Goal: Transaction & Acquisition: Purchase product/service

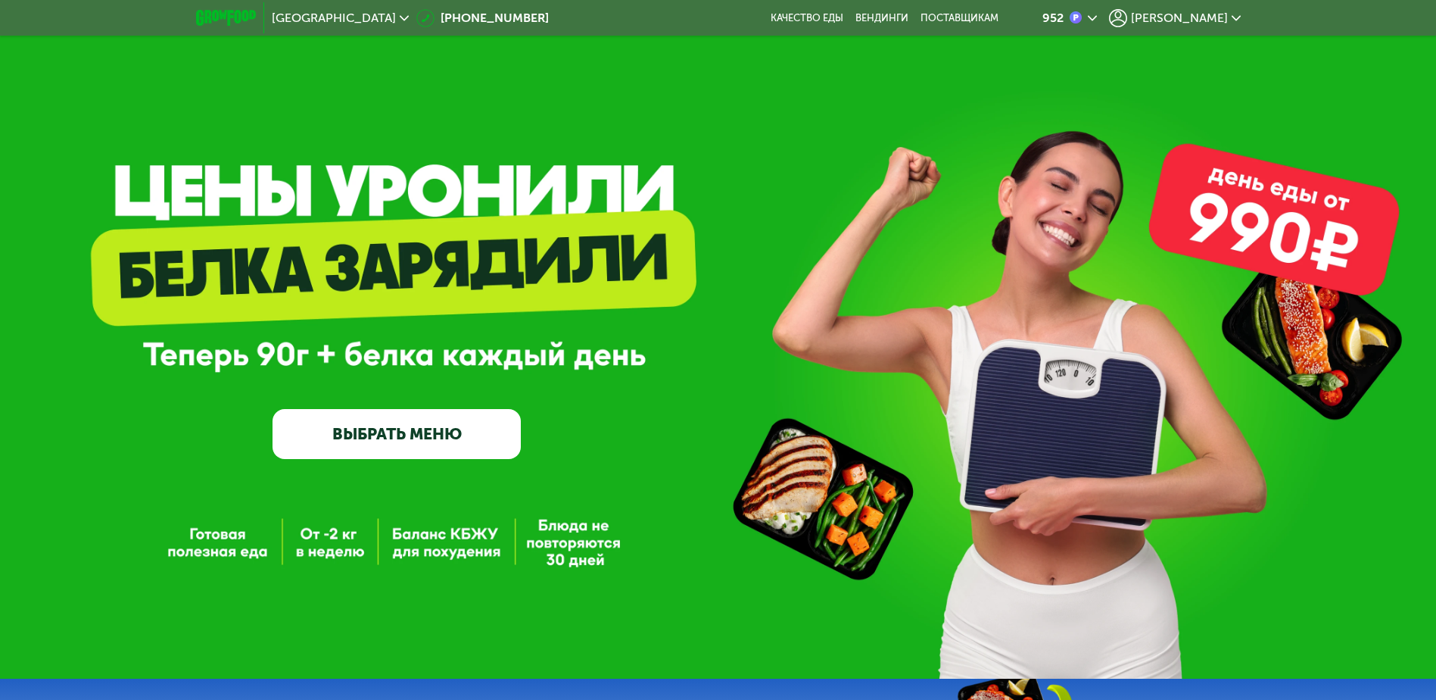
click at [436, 433] on link "ВЫБРАТЬ МЕНЮ" at bounding box center [397, 434] width 248 height 50
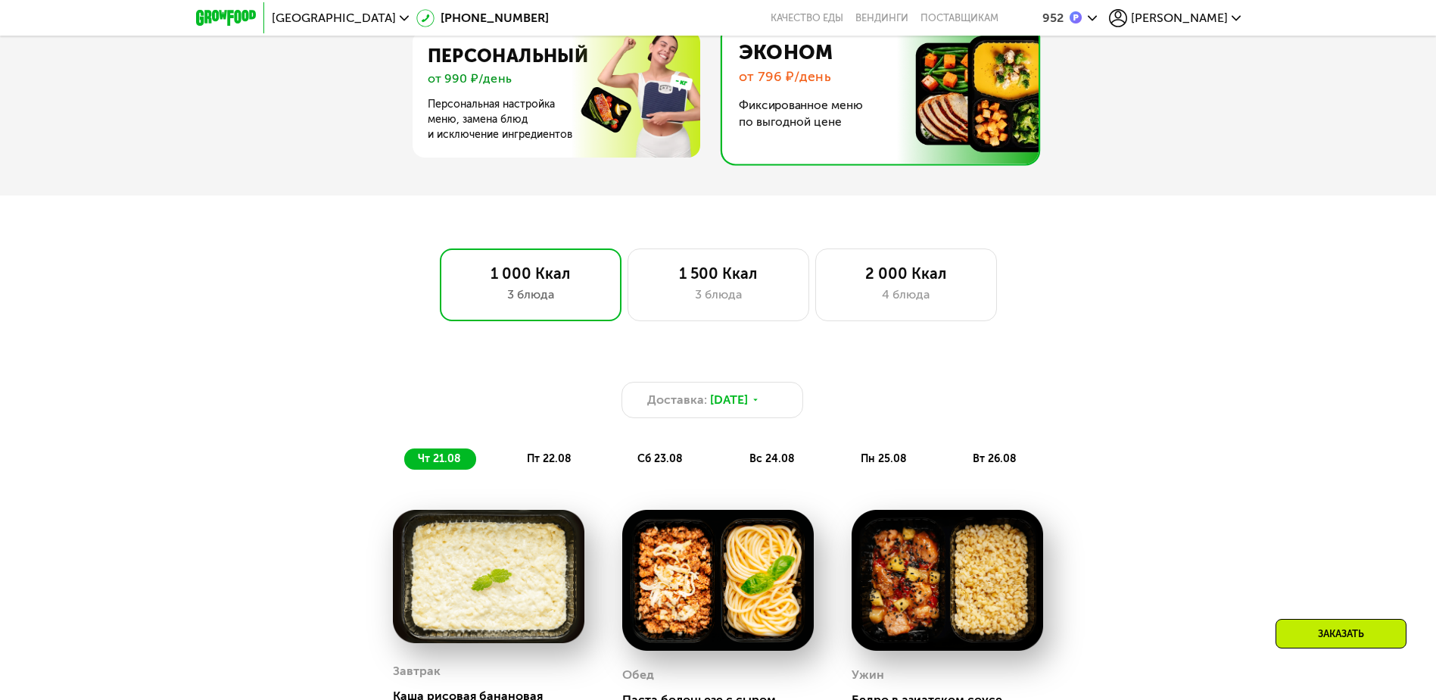
scroll to position [795, 0]
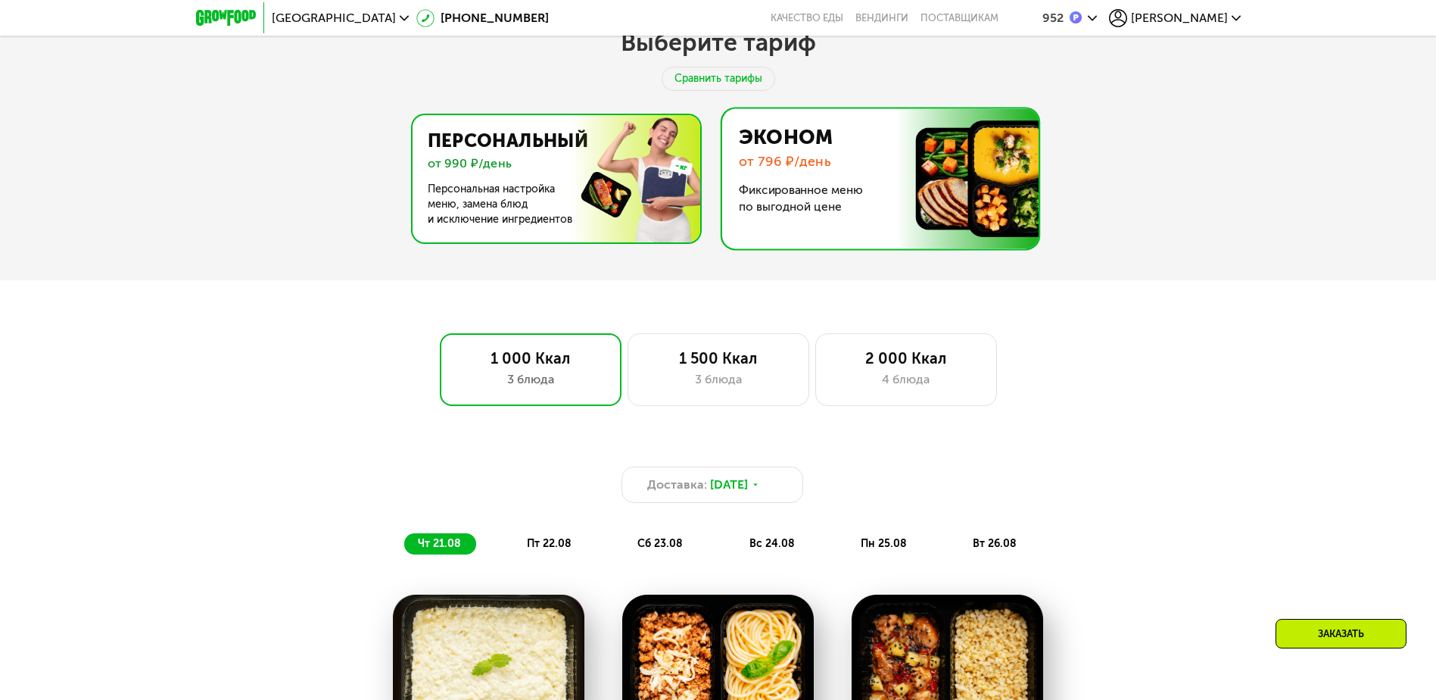
click at [535, 176] on img at bounding box center [552, 178] width 295 height 127
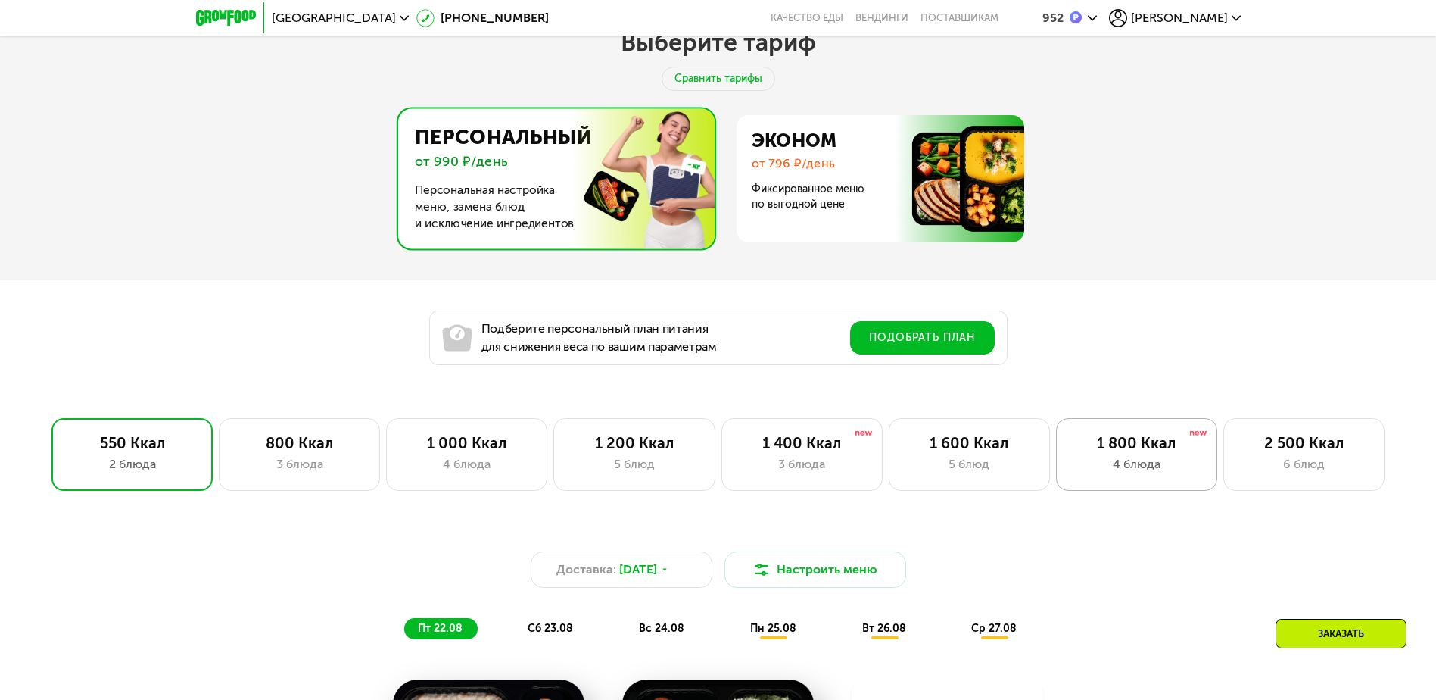
click at [1113, 452] on div "1 800 Ккал" at bounding box center [1136, 443] width 129 height 18
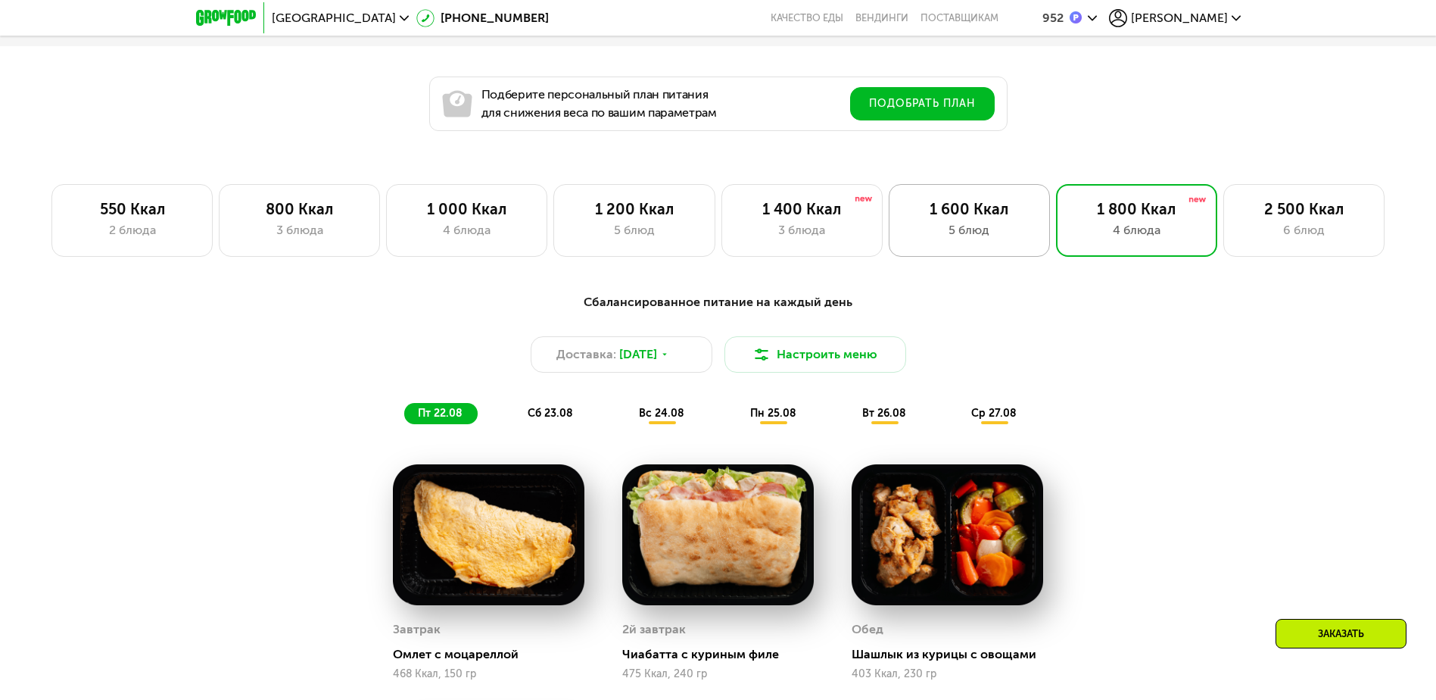
scroll to position [1098, 0]
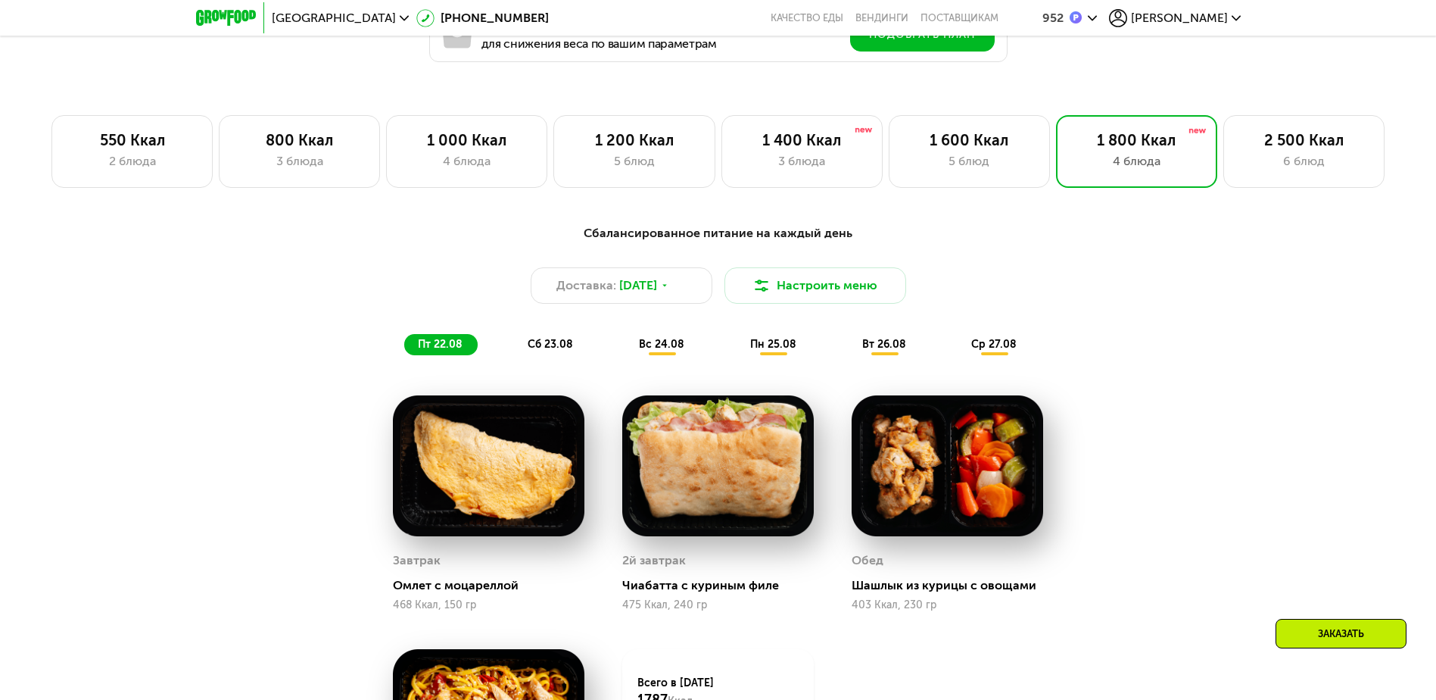
click at [1326, 630] on div "Заказать" at bounding box center [1341, 634] width 131 height 30
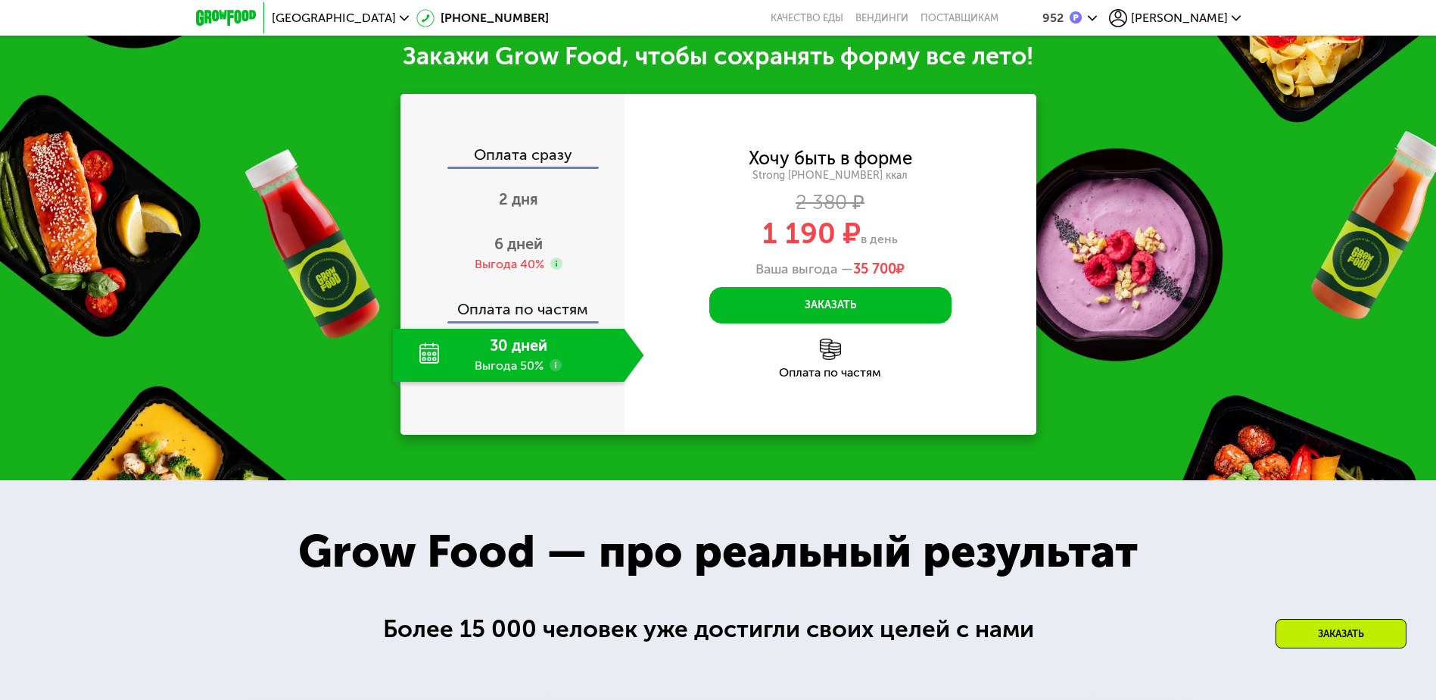
scroll to position [2069, 0]
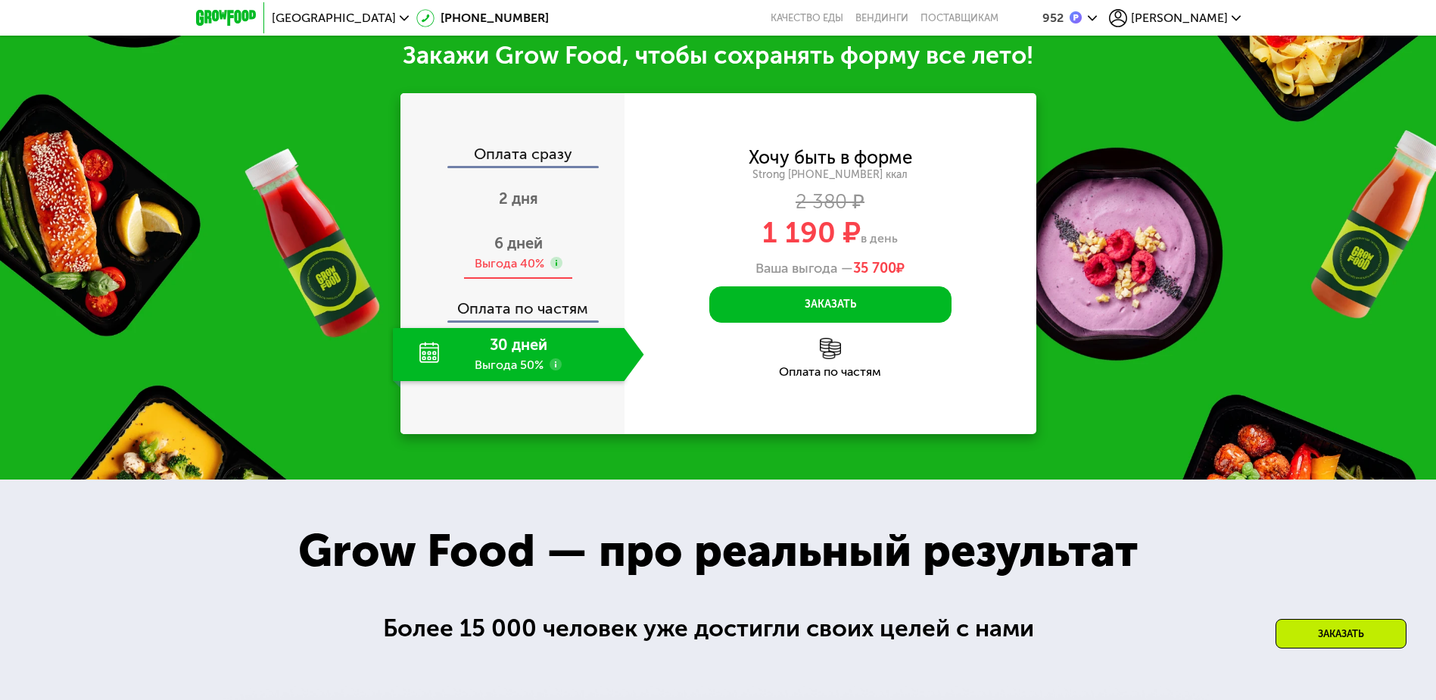
click at [580, 256] on div "6 дней Выгода 40%" at bounding box center [518, 252] width 251 height 53
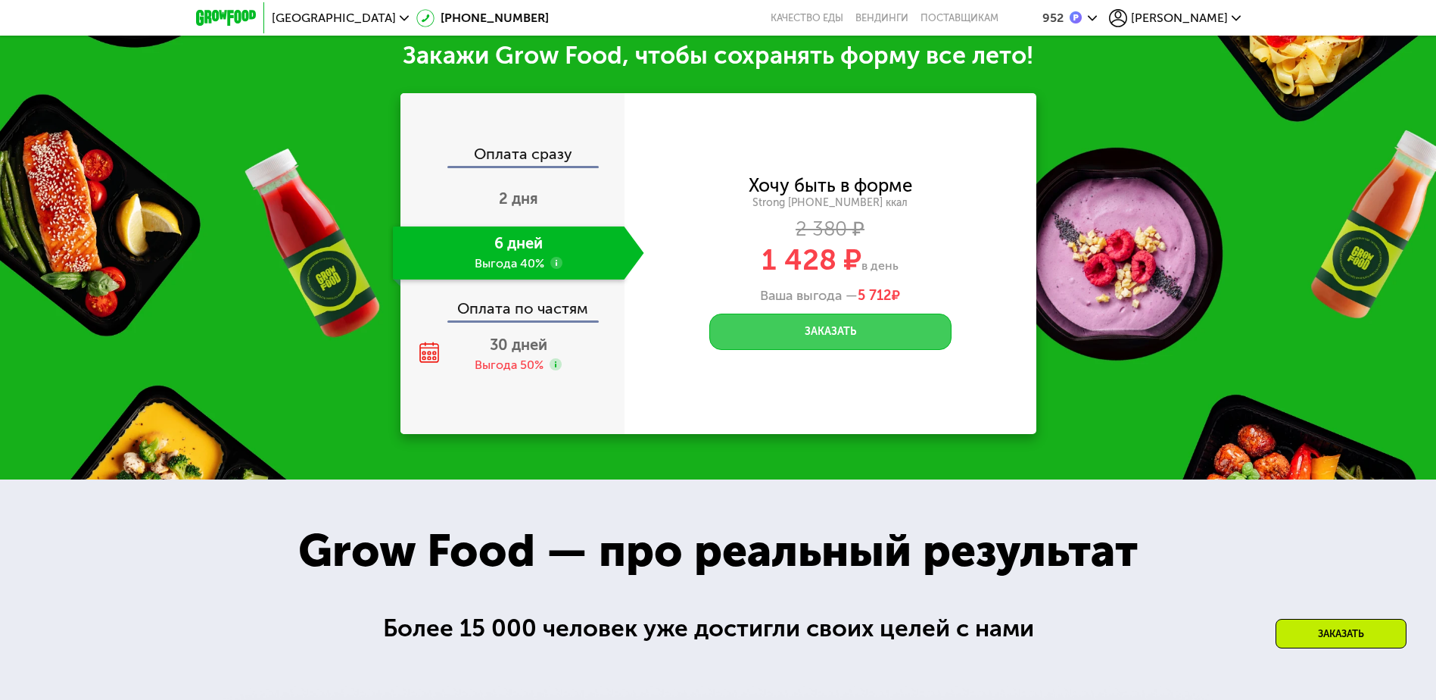
click at [844, 335] on button "Заказать" at bounding box center [830, 331] width 242 height 36
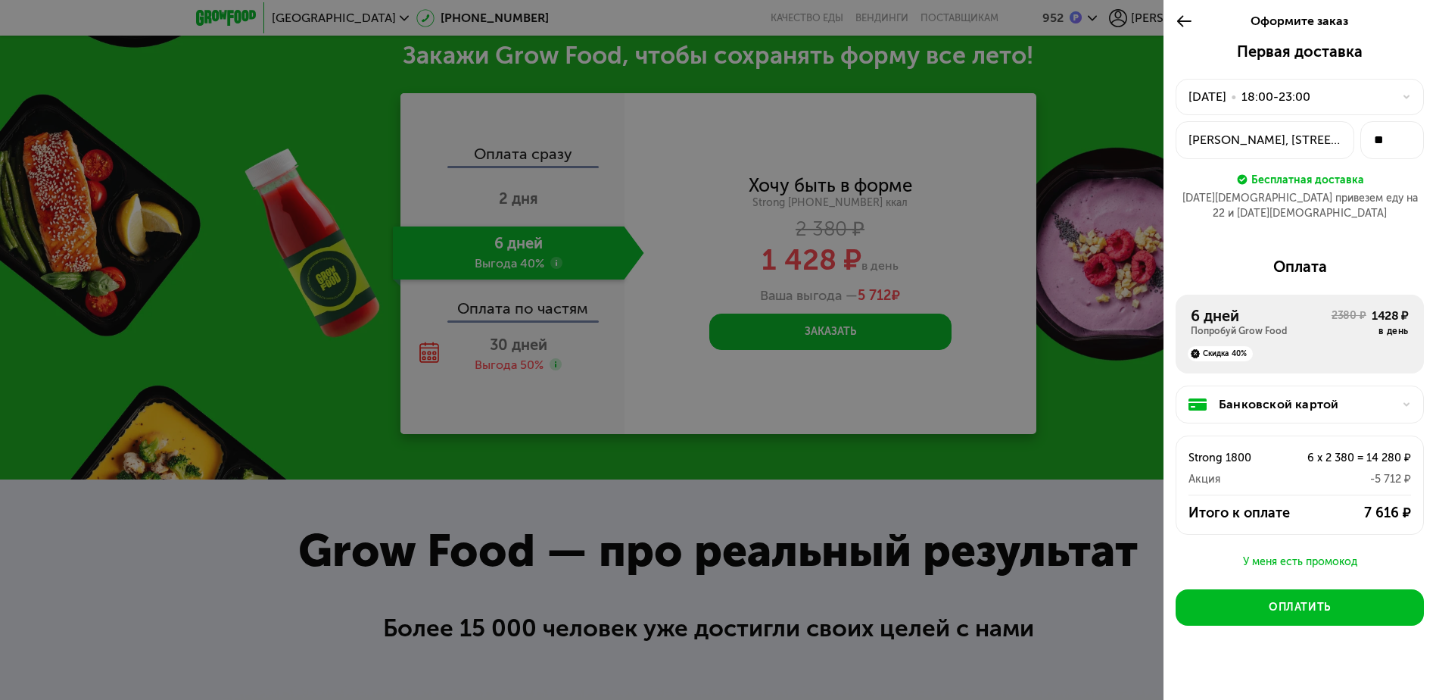
click at [1405, 96] on use at bounding box center [1407, 97] width 6 height 4
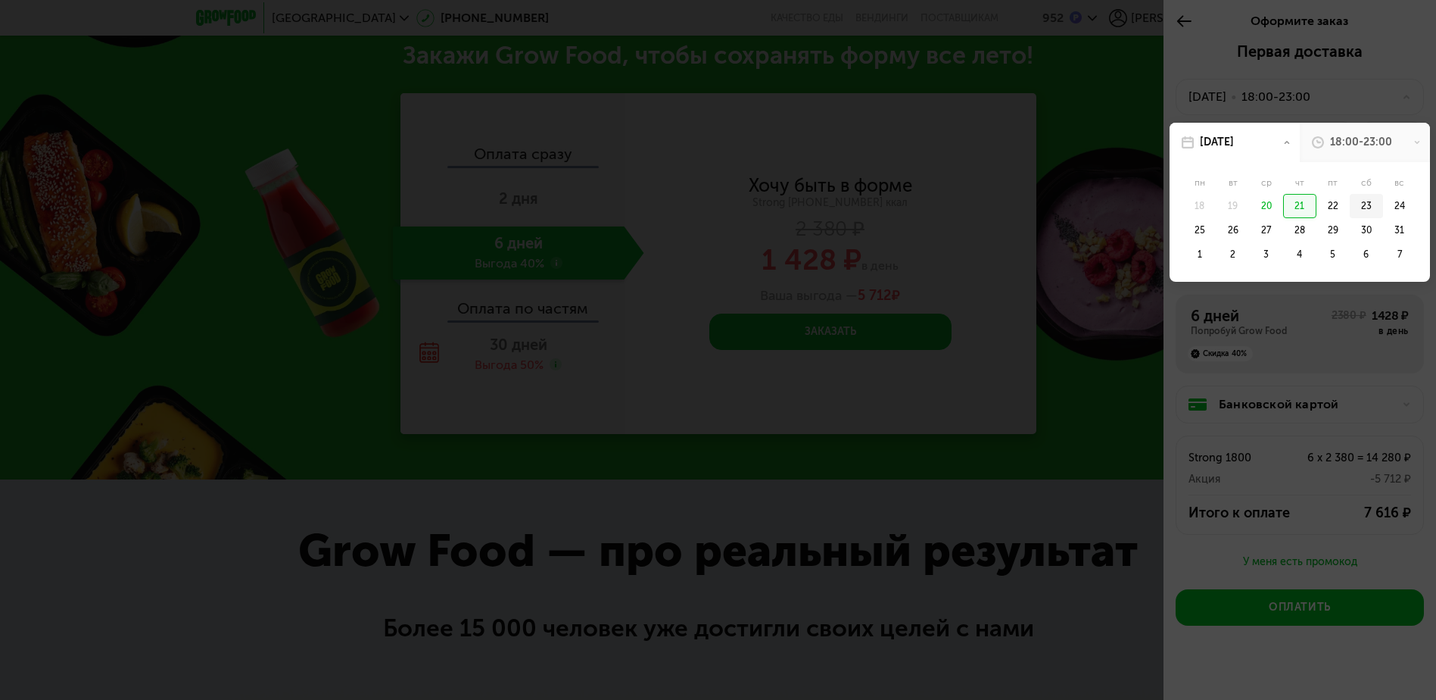
click at [1383, 201] on div "23" at bounding box center [1399, 206] width 33 height 24
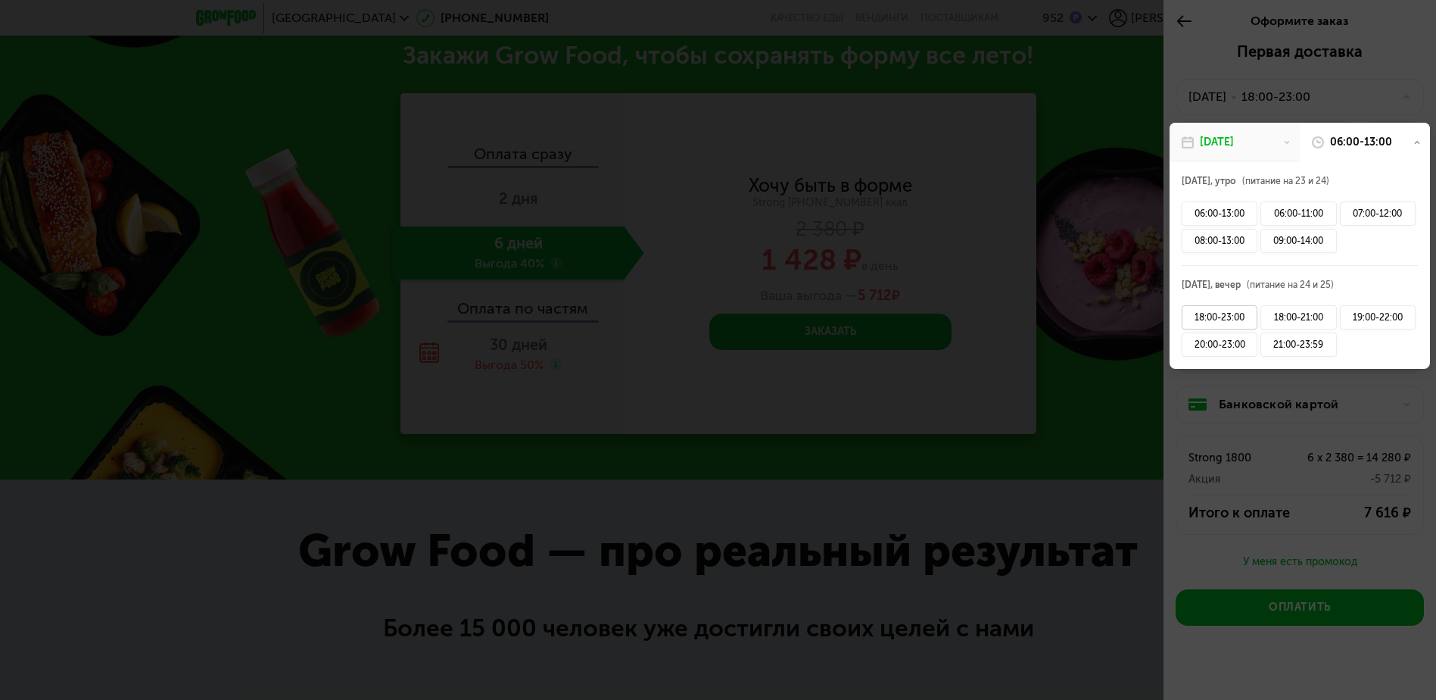
click at [1220, 313] on div "18:00-23:00" at bounding box center [1220, 317] width 76 height 24
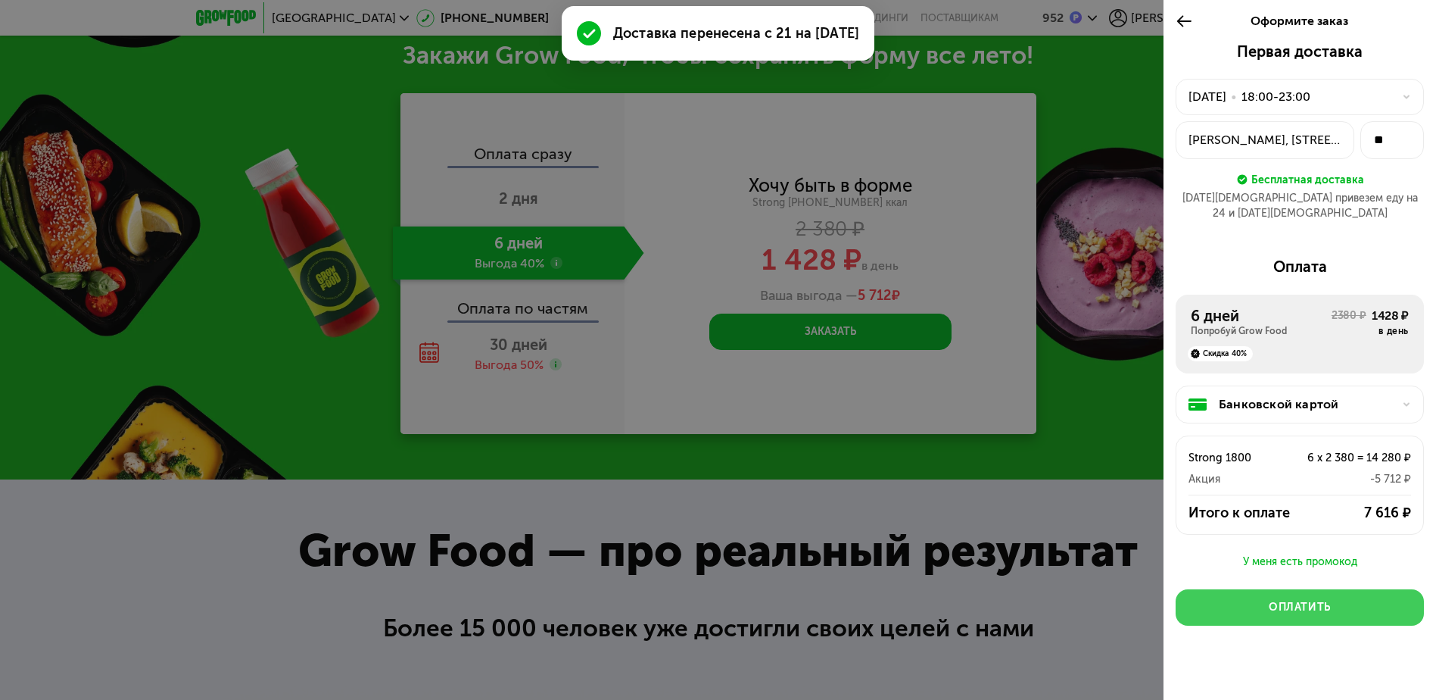
click at [1336, 590] on button "Оплатить" at bounding box center [1300, 607] width 248 height 36
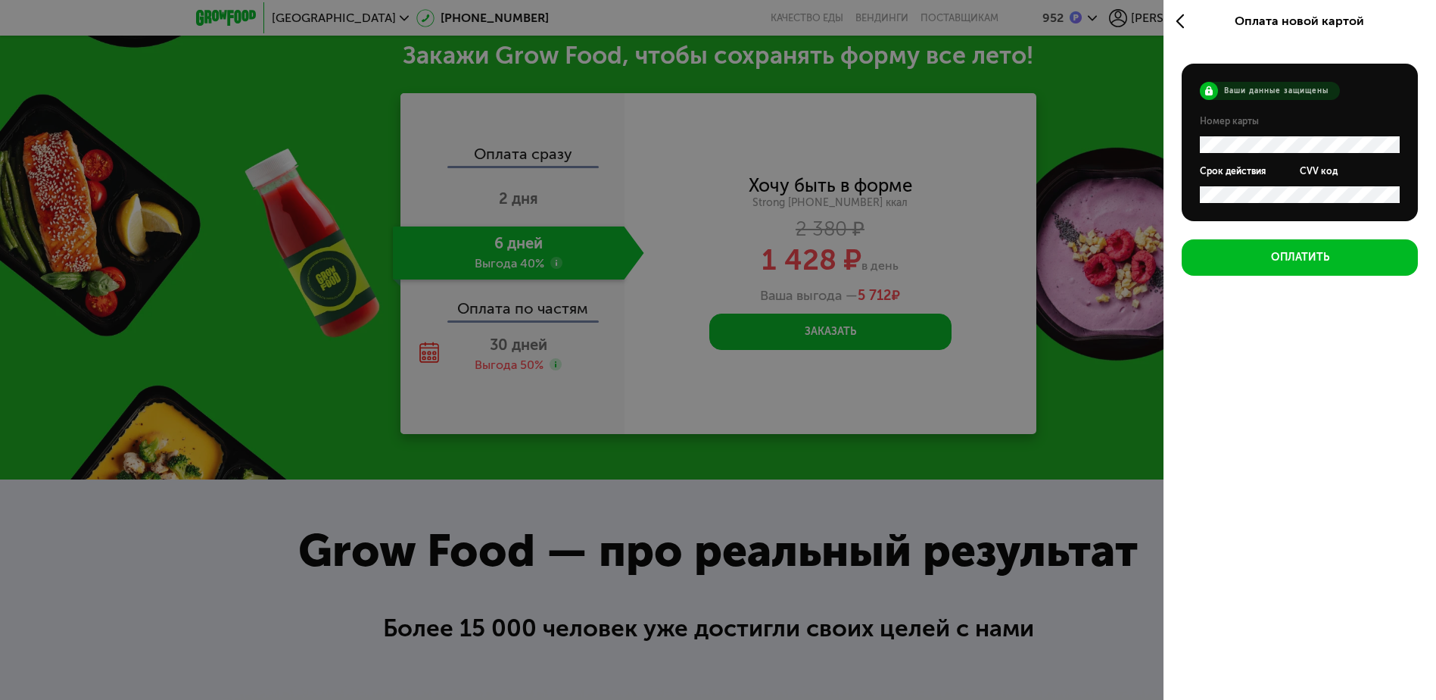
click at [1183, 17] on icon at bounding box center [1184, 21] width 17 height 18
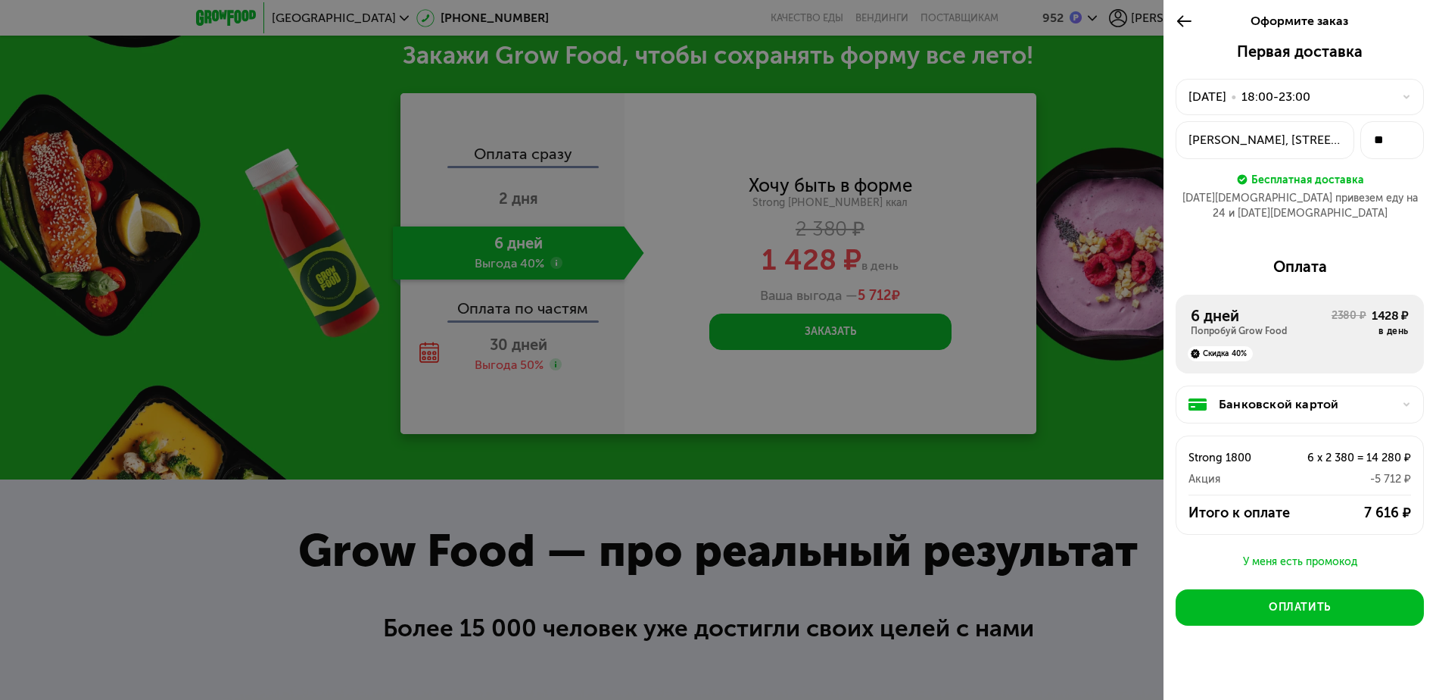
click at [1408, 400] on icon at bounding box center [1406, 404] width 9 height 9
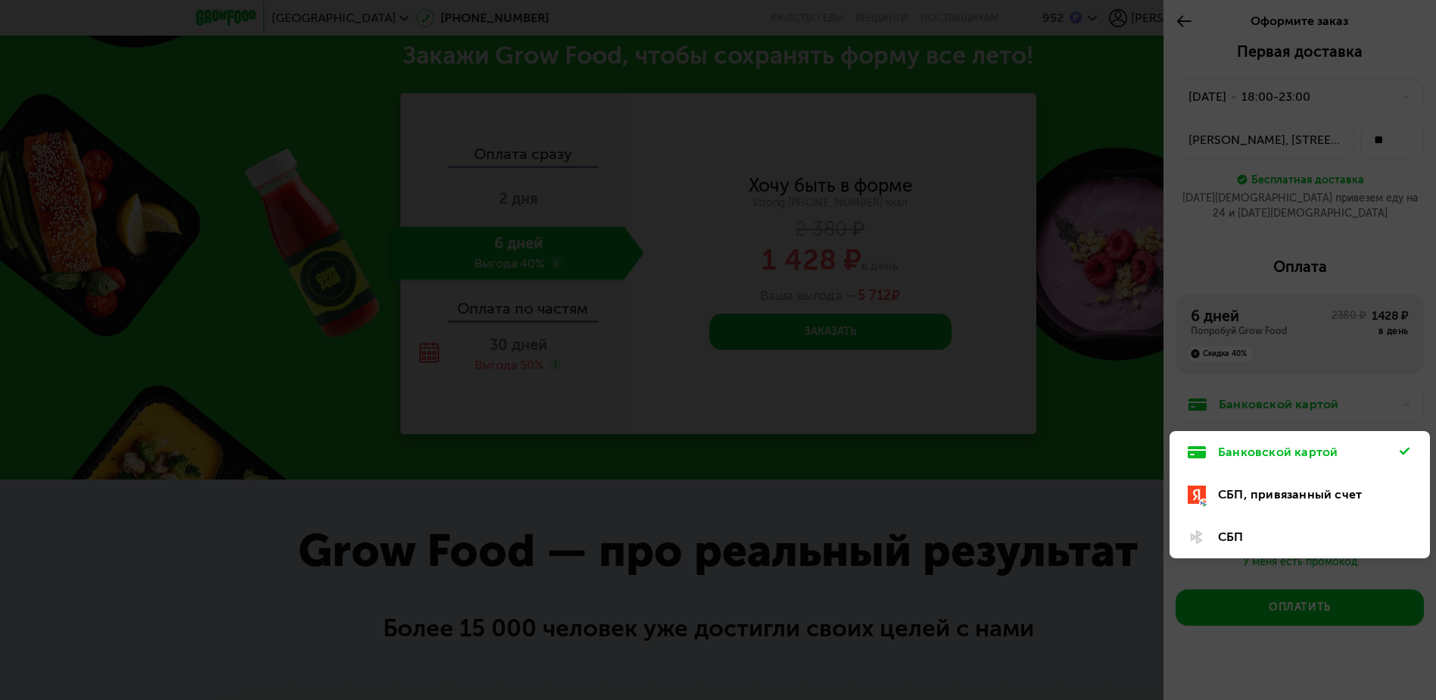
click at [1256, 528] on div "СБП" at bounding box center [1309, 537] width 182 height 18
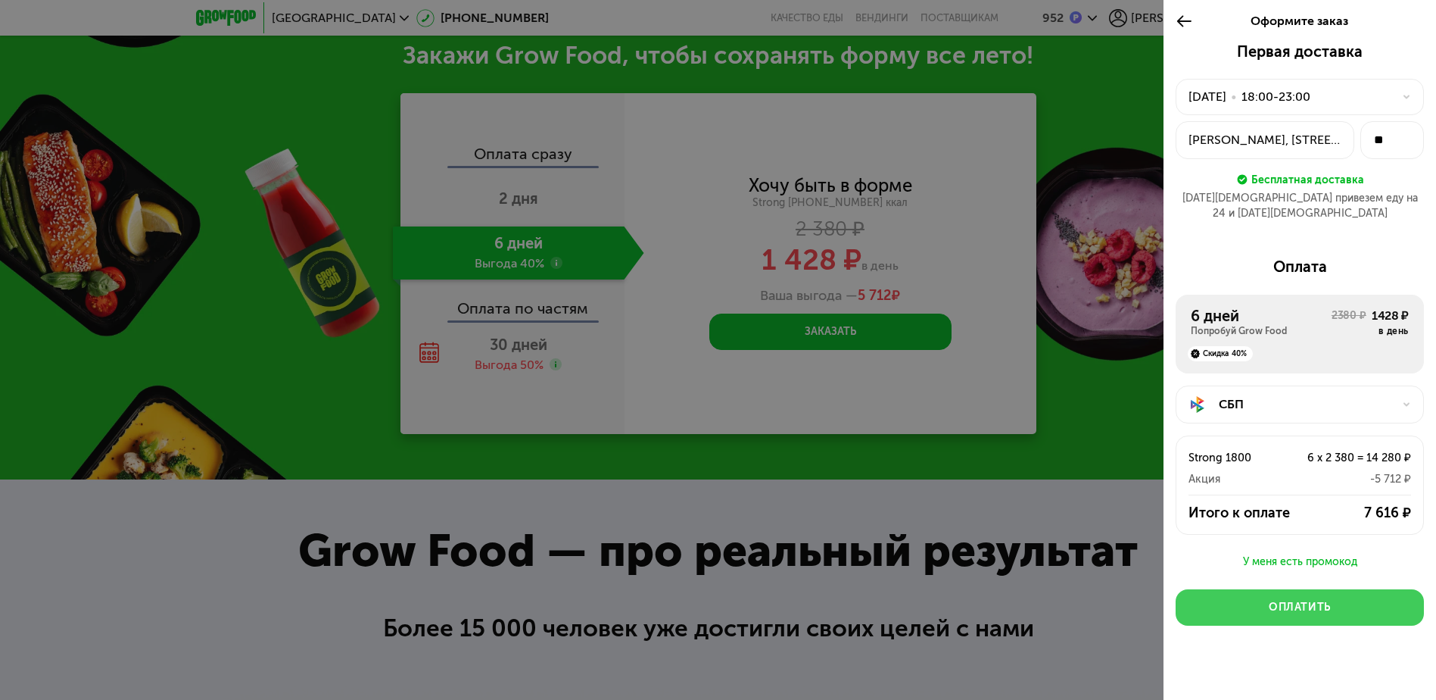
click at [1317, 600] on div "Оплатить" at bounding box center [1300, 607] width 62 height 15
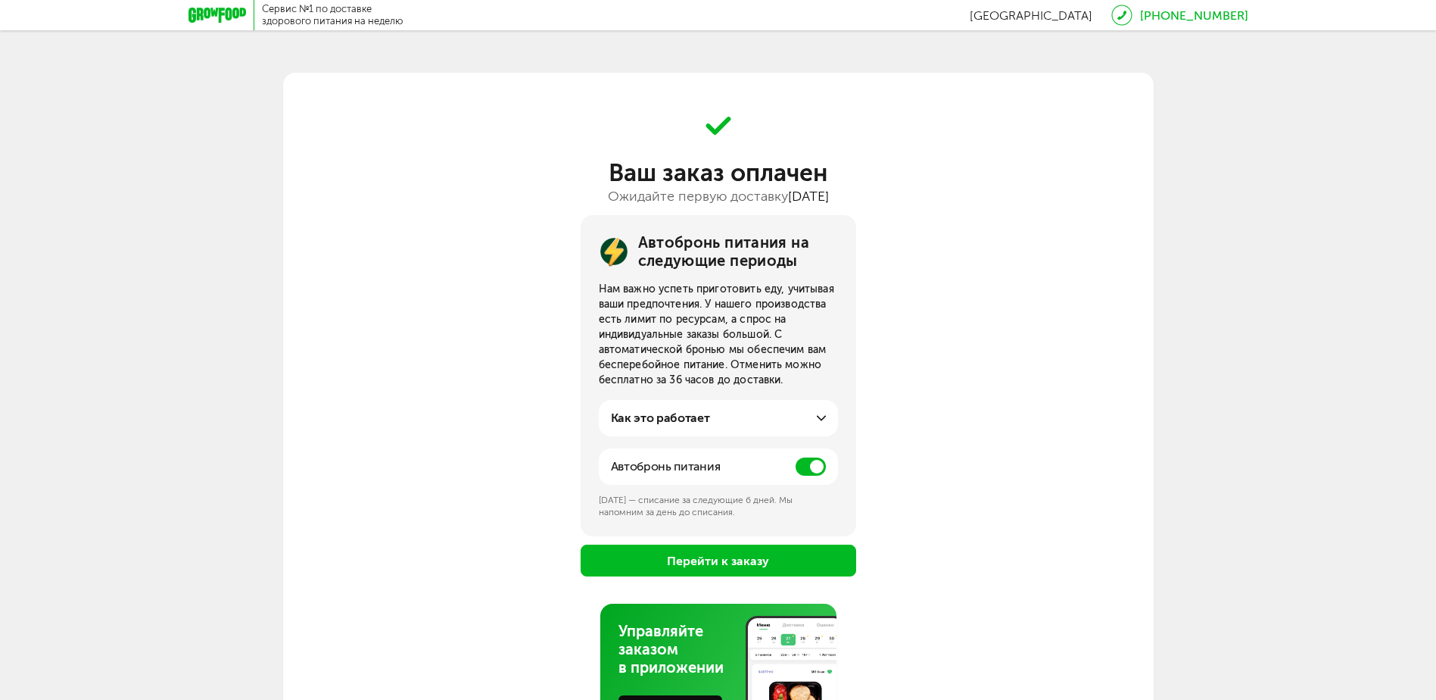
click at [804, 465] on span at bounding box center [811, 466] width 30 height 18
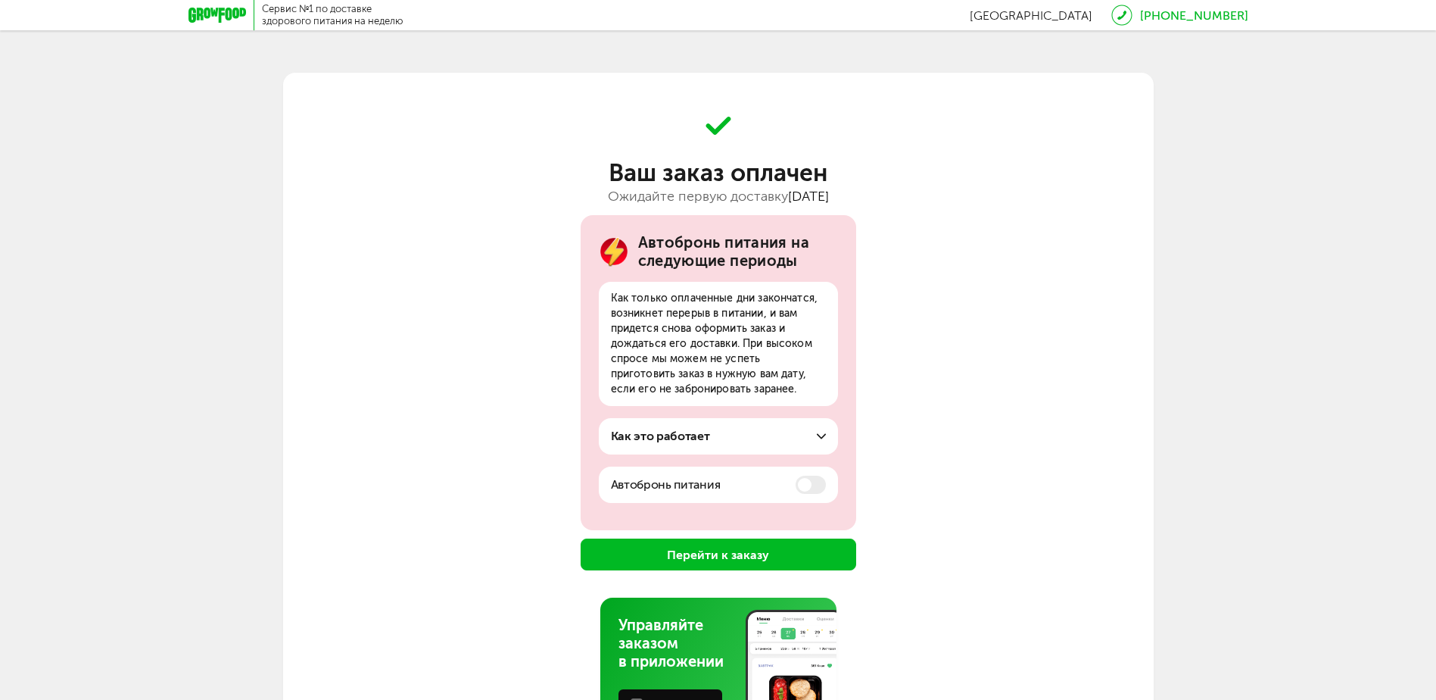
click at [737, 554] on button "Перейти к заказу" at bounding box center [719, 554] width 276 height 32
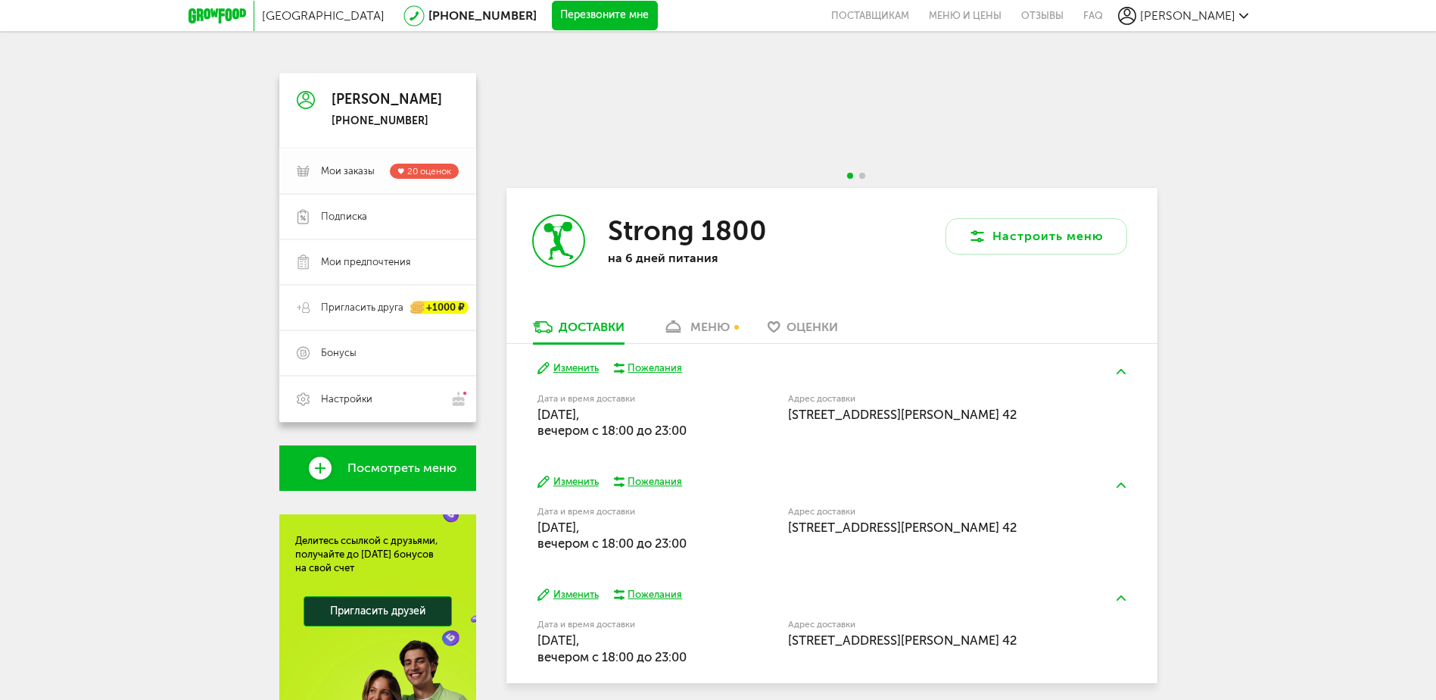
click at [350, 169] on span "Мои заказы" at bounding box center [348, 171] width 54 height 14
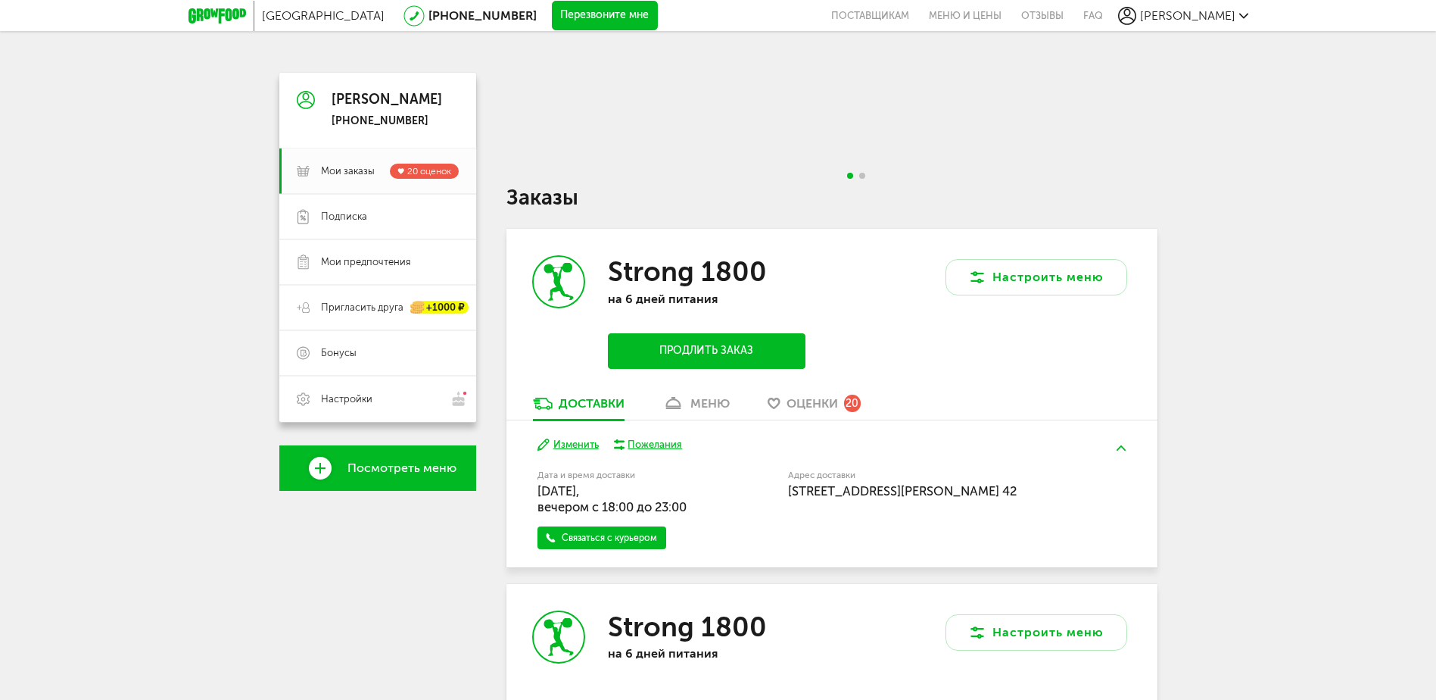
click at [709, 400] on div "меню" at bounding box center [710, 403] width 39 height 14
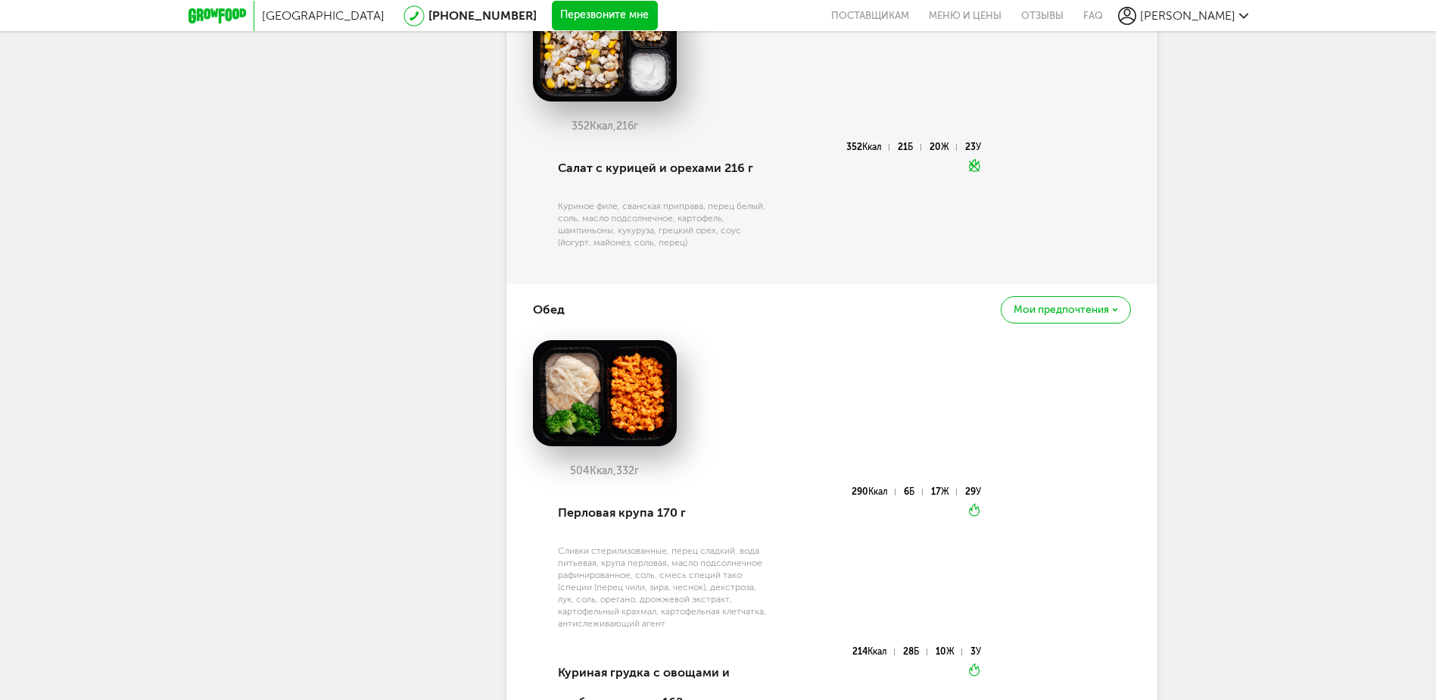
scroll to position [1024, 0]
